Goal: Check status: Check status

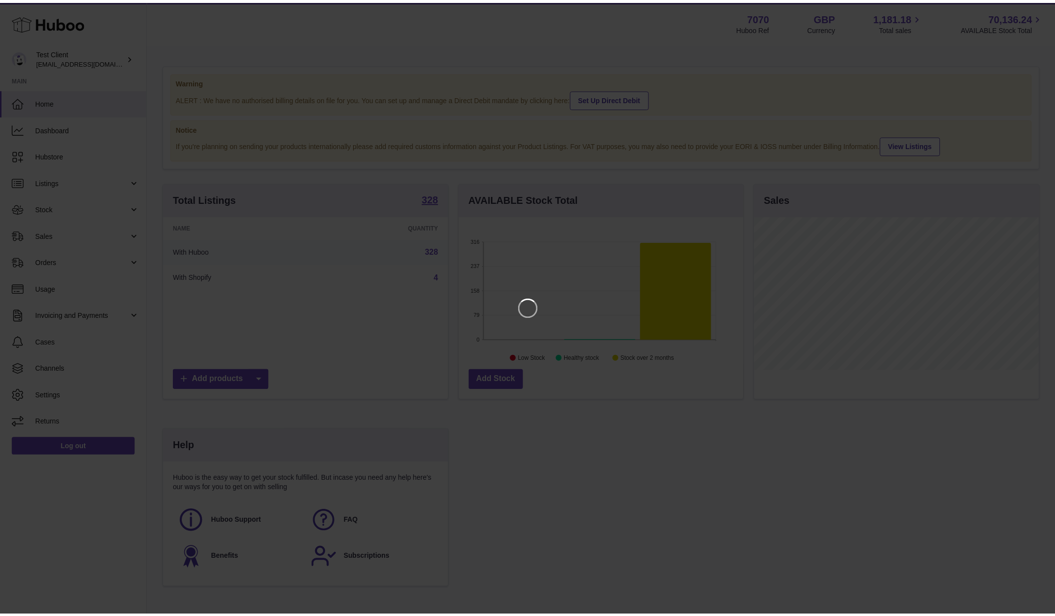
scroll to position [154, 287]
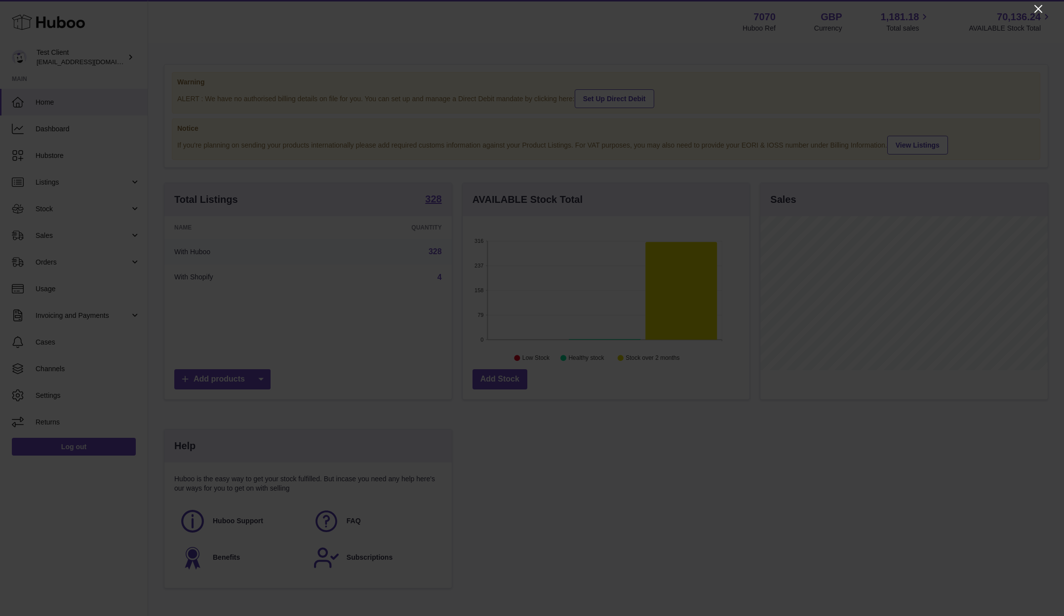
click at [1040, 6] on icon "Close" at bounding box center [1039, 9] width 12 height 12
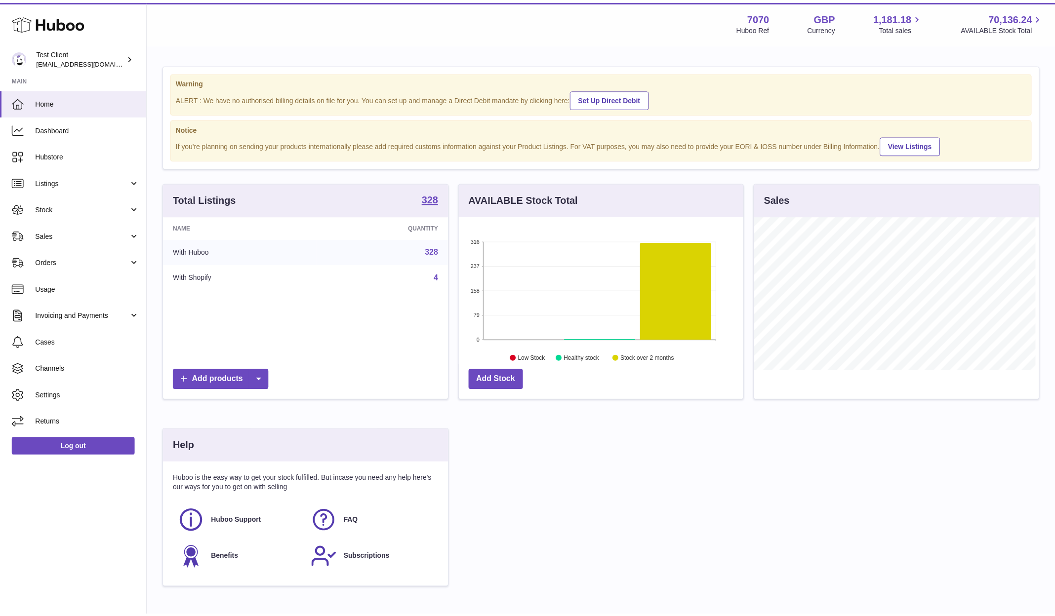
scroll to position [493754, 493624]
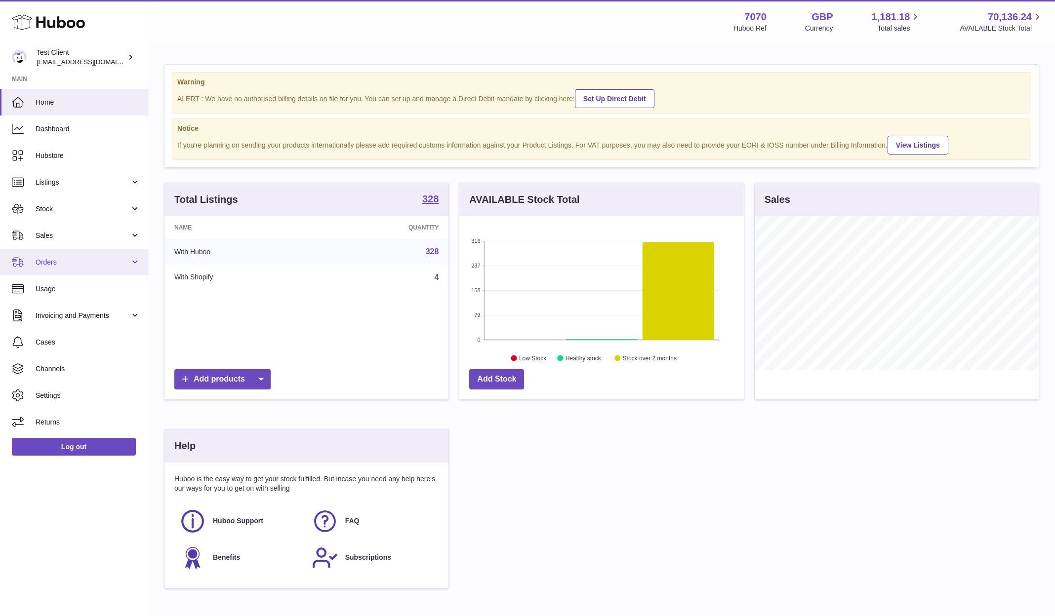
click at [49, 263] on span "Orders" at bounding box center [83, 262] width 94 height 9
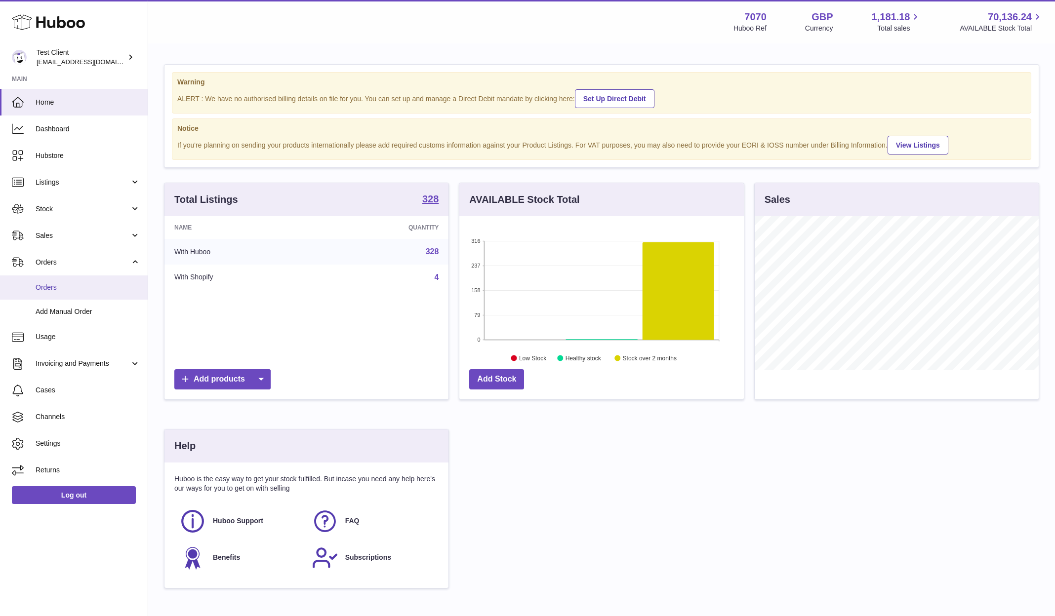
click at [45, 284] on span "Orders" at bounding box center [88, 287] width 105 height 9
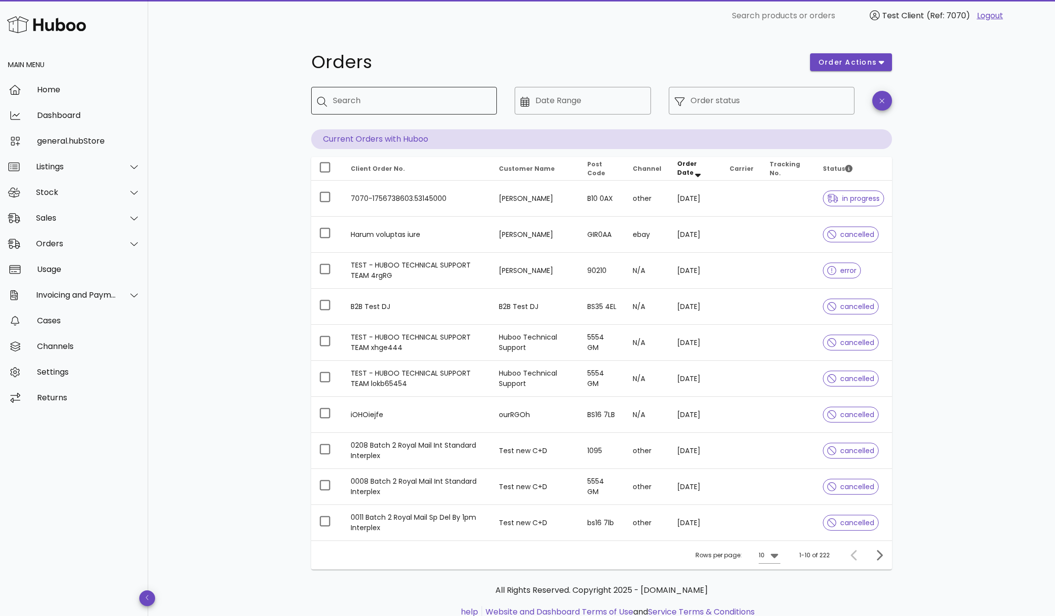
click at [377, 100] on input "Search" at bounding box center [411, 101] width 156 height 16
paste input "**********"
type input "**********"
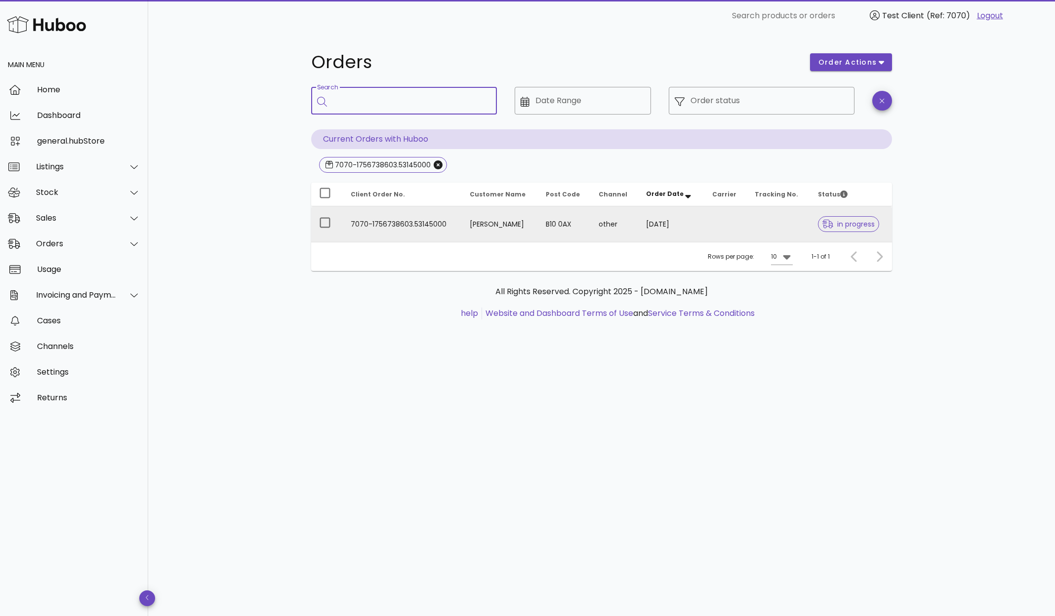
click at [554, 225] on td "B10 0AX" at bounding box center [564, 224] width 53 height 36
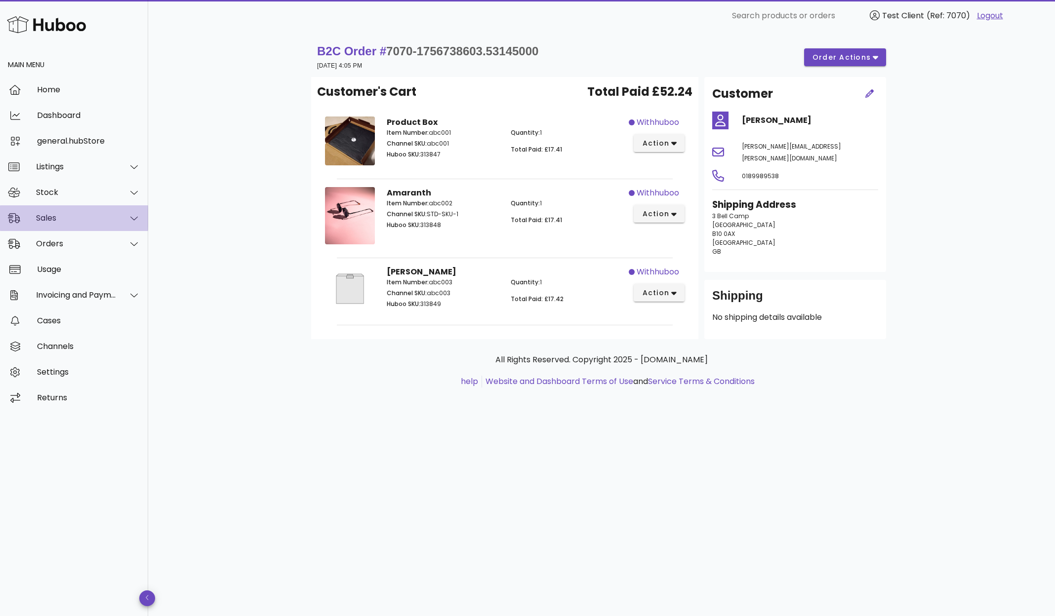
click at [85, 221] on div "Sales" at bounding box center [76, 217] width 81 height 9
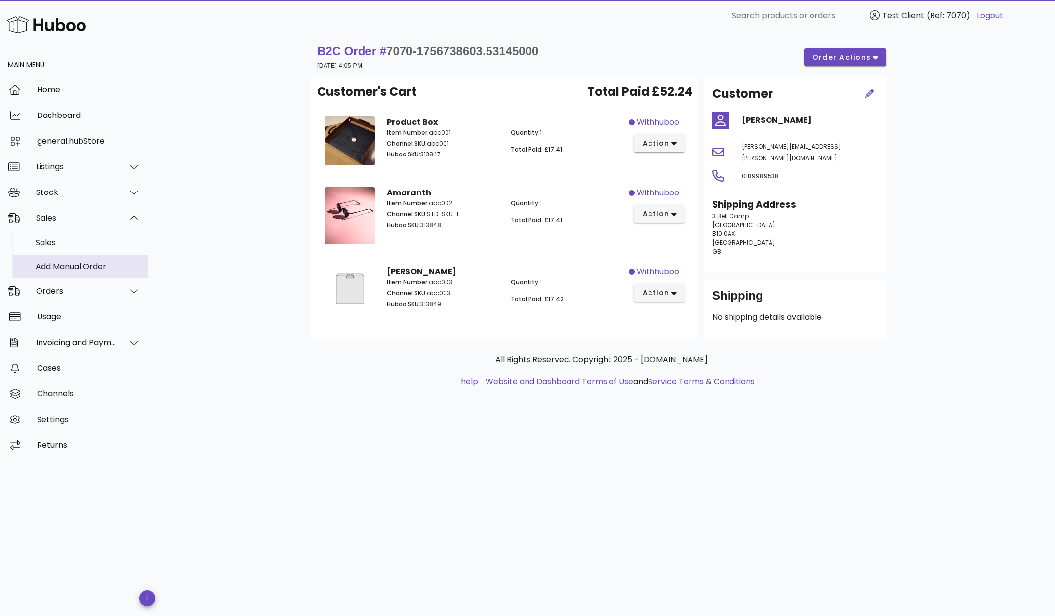
click at [70, 267] on div "Add Manual Order" at bounding box center [88, 266] width 105 height 9
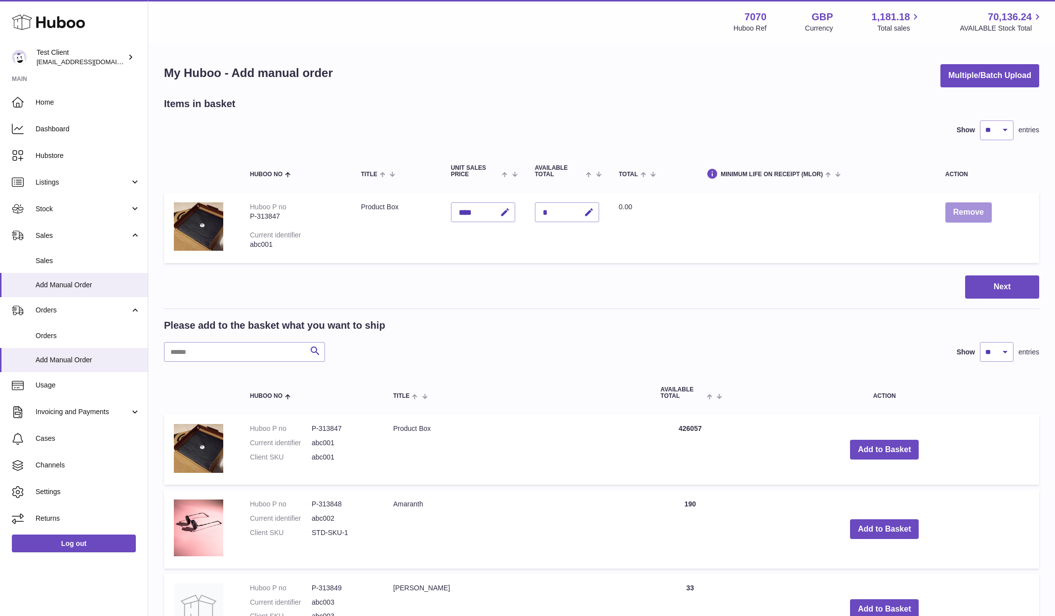
click at [959, 209] on button "Remove" at bounding box center [968, 213] width 46 height 20
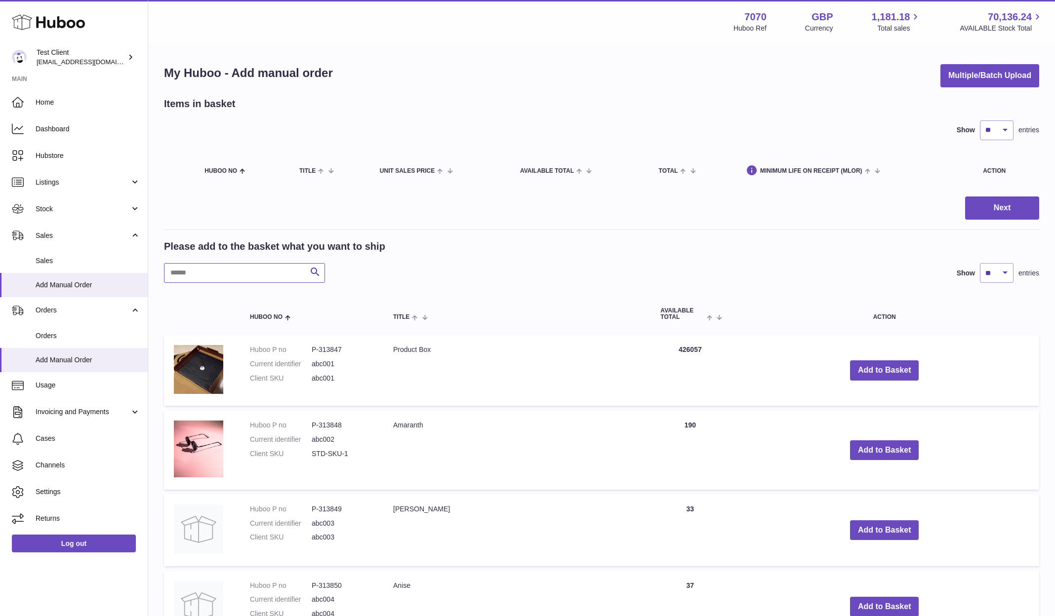
click at [209, 270] on input "text" at bounding box center [244, 273] width 161 height 20
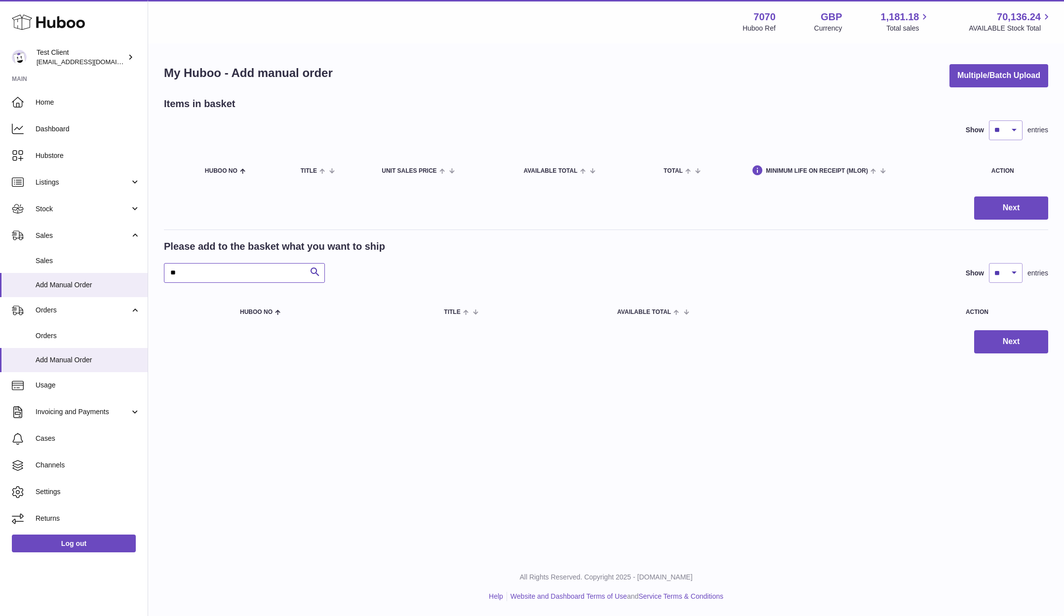
type input "*"
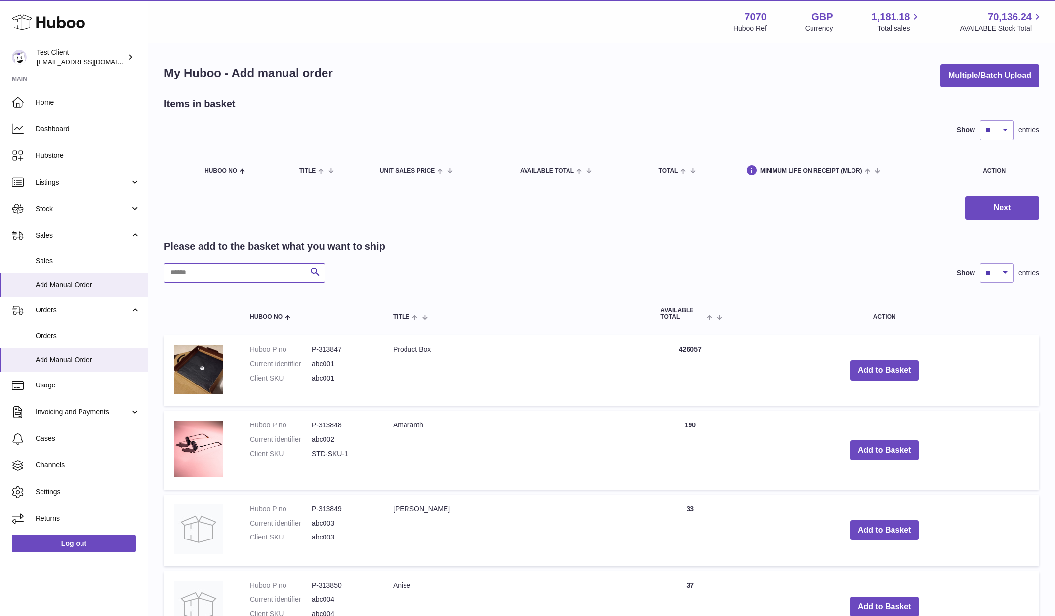
click at [201, 272] on input "text" at bounding box center [244, 273] width 161 height 20
paste input "**********"
type input "**********"
click at [51, 334] on span "Orders" at bounding box center [88, 335] width 105 height 9
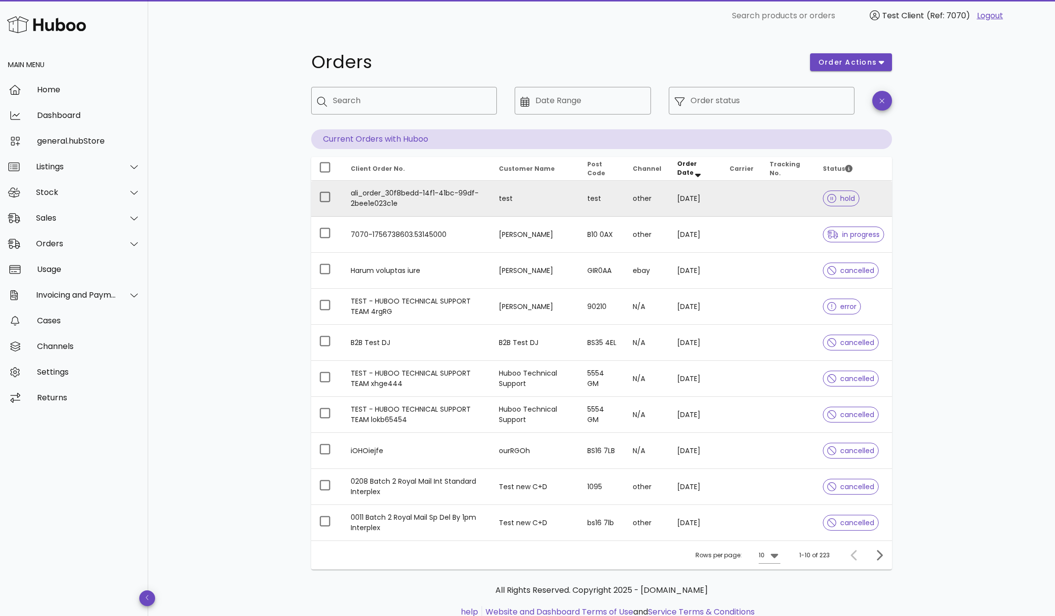
click at [375, 195] on td "ali_order_30f8bedd-14f1-41bc-99df-2bee1e023c1e" at bounding box center [417, 199] width 148 height 36
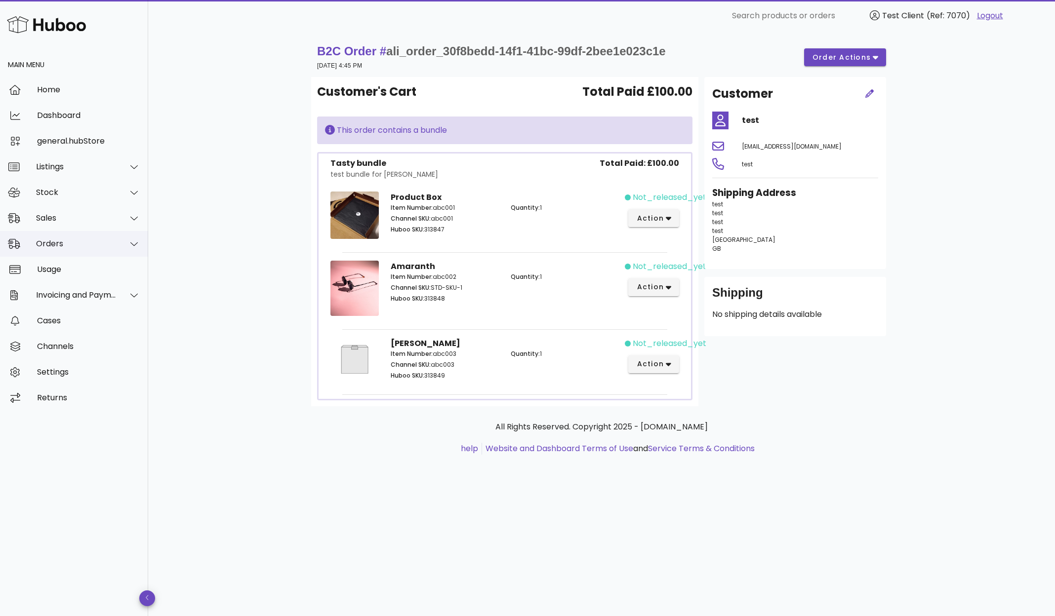
click at [134, 242] on icon at bounding box center [133, 244] width 7 height 9
click at [72, 292] on div "Add Manual Order" at bounding box center [88, 291] width 105 height 9
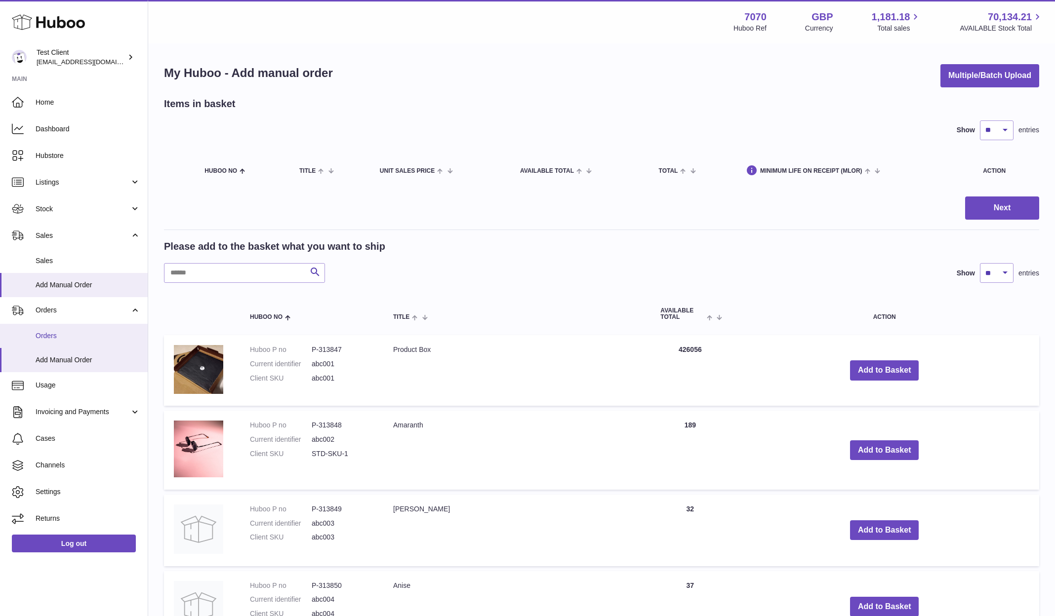
click at [52, 332] on span "Orders" at bounding box center [88, 335] width 105 height 9
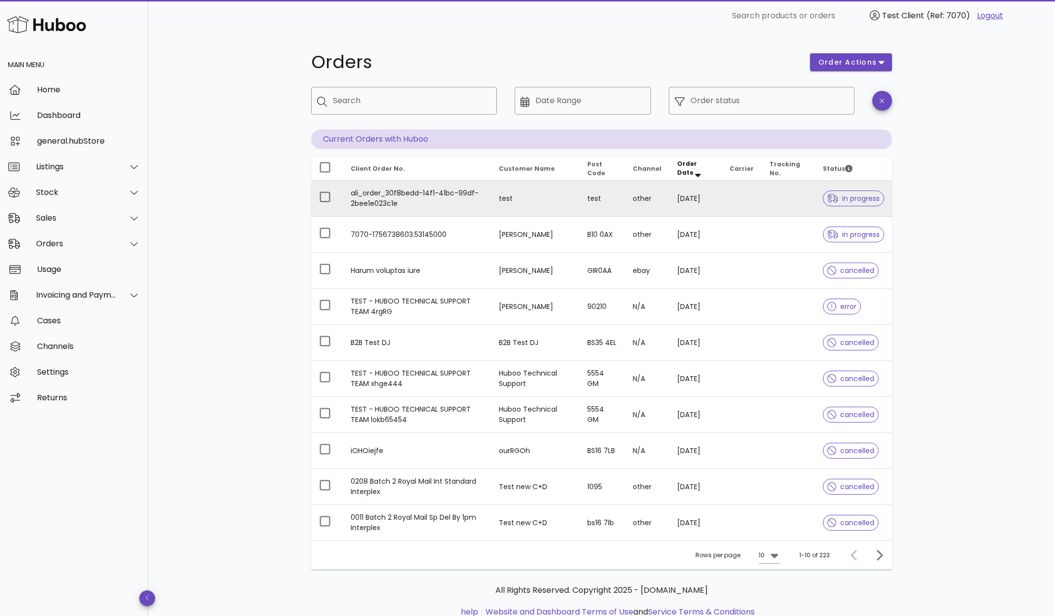
click at [397, 200] on td "ali_order_30f8bedd-14f1-41bc-99df-2bee1e023c1e" at bounding box center [417, 199] width 148 height 36
